Goal: Task Accomplishment & Management: Use online tool/utility

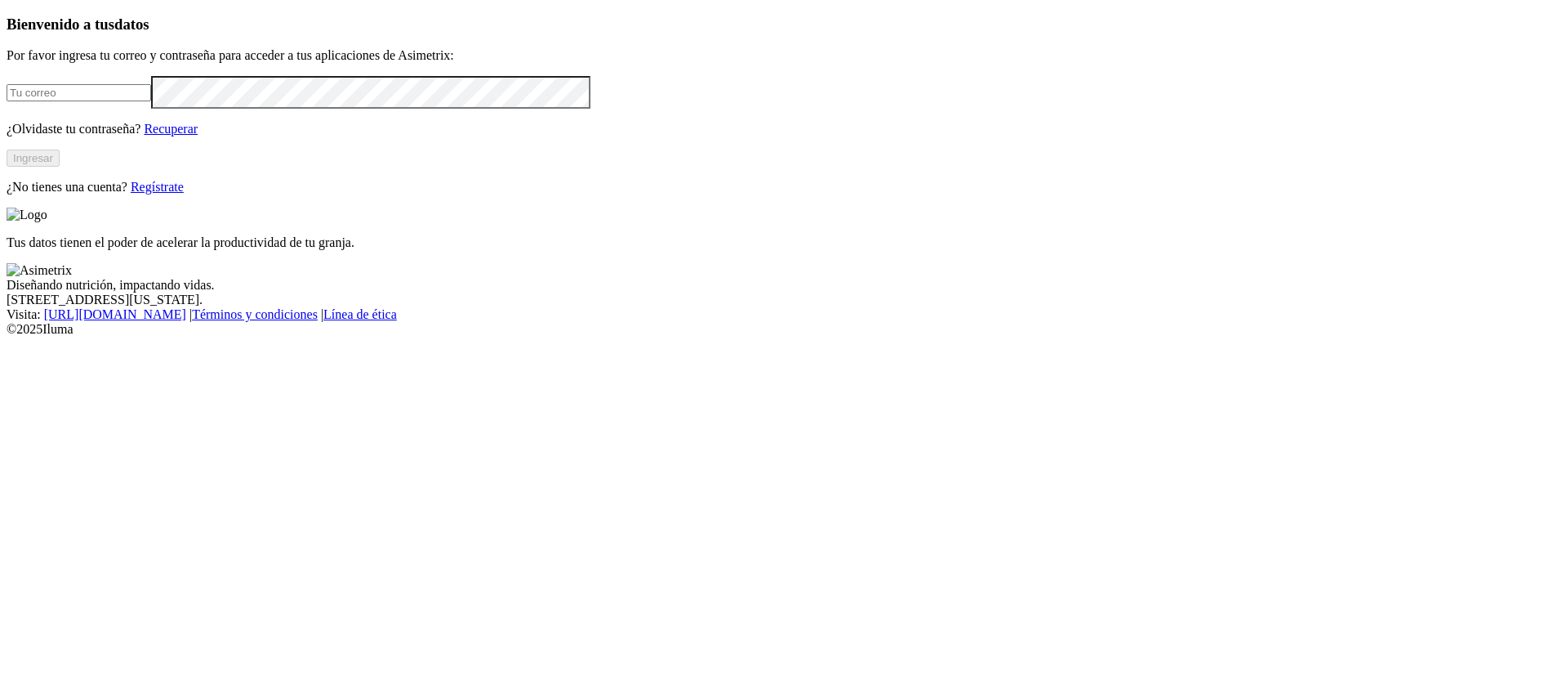
type input "[PERSON_NAME][EMAIL_ADDRESS][PERSON_NAME][DOMAIN_NAME]"
click at [60, 166] on button "Ingresar" at bounding box center [33, 157] width 53 height 17
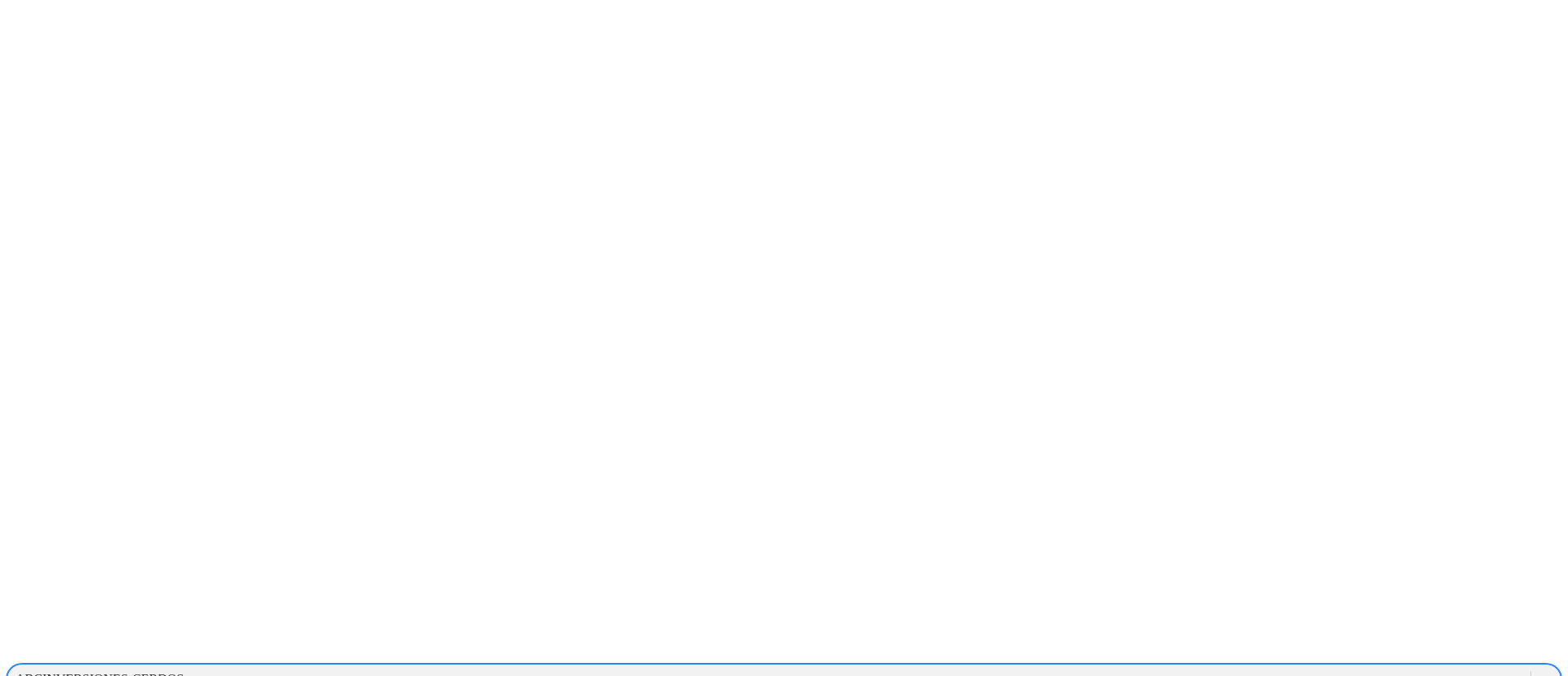
click at [1532, 664] on div at bounding box center [1546, 679] width 29 height 29
